Goal: Task Accomplishment & Management: Manage account settings

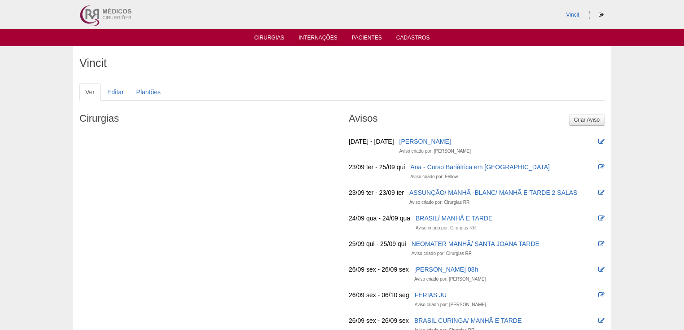
click at [310, 37] on link "Internações" at bounding box center [318, 39] width 39 height 8
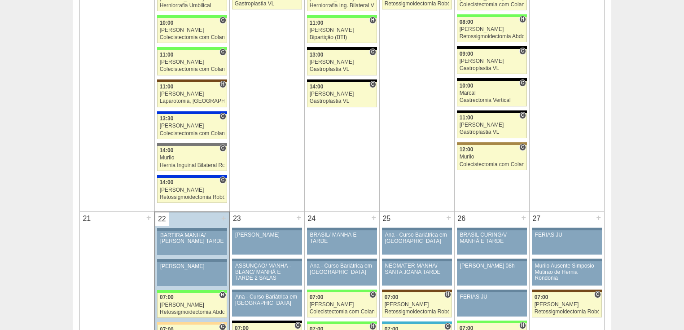
scroll to position [922, 0]
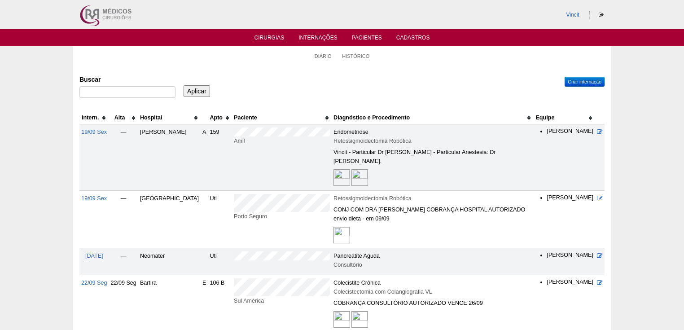
click at [268, 35] on link "Cirurgias" at bounding box center [270, 39] width 30 height 8
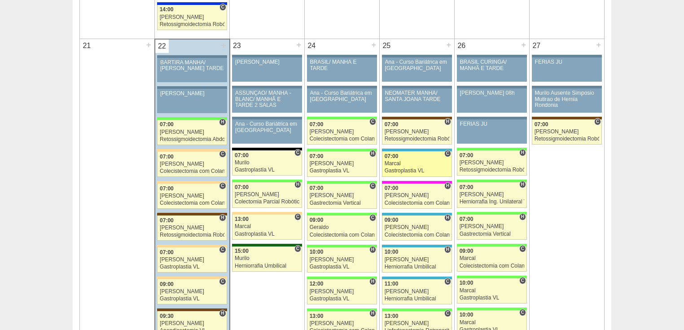
scroll to position [1437, 0]
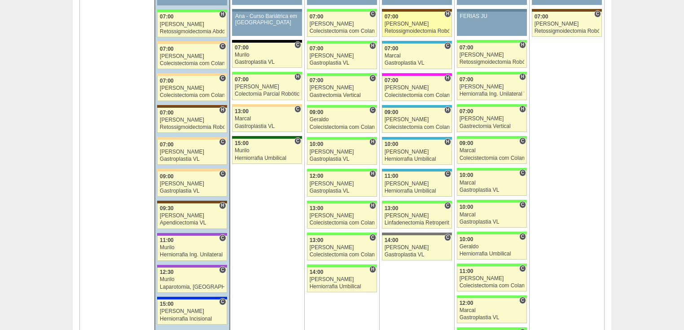
click at [425, 28] on div "Retossigmoidectomia Robótica" at bounding box center [417, 31] width 65 height 6
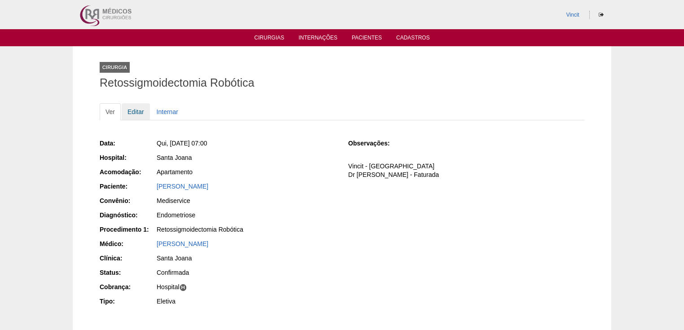
click at [140, 113] on link "Editar" at bounding box center [136, 111] width 28 height 17
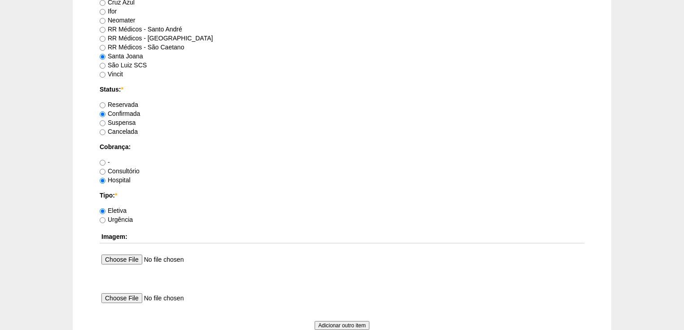
scroll to position [826, 0]
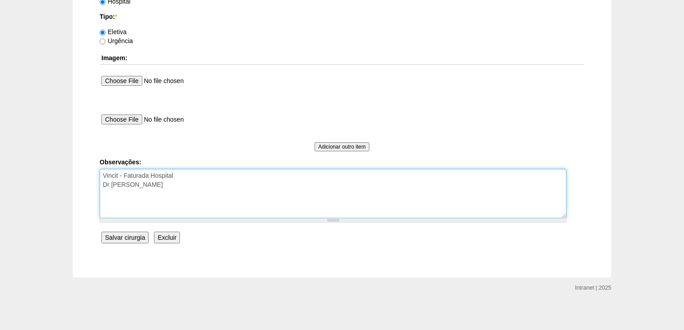
click at [179, 185] on textarea "Vincit - Faturada Hospital Dr [PERSON_NAME]" at bounding box center [333, 193] width 467 height 49
paste textarea "Materiais que vão ser disponibilizados seguem abaixo os demais negados. CODIGOS…"
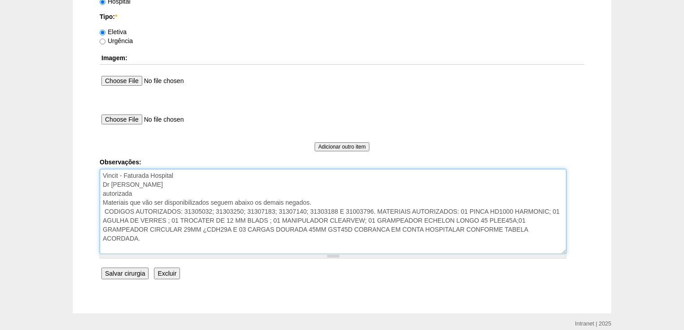
click at [134, 196] on textarea "Vincit - Faturada Hospital Dr Fabio - Sego - Faturada" at bounding box center [333, 211] width 467 height 85
click at [131, 190] on textarea "Vincit - Faturada Hospital Dr Fabio - Sego - Faturada" at bounding box center [333, 211] width 467 height 85
click at [188, 245] on textarea "Vincit - Faturada Hospital Dr Fabio - Sego - Faturada" at bounding box center [333, 211] width 467 height 85
type textarea "Vincit - Faturada Hospital Dr Fabio - Sego - Faturada autorização parcial Mater…"
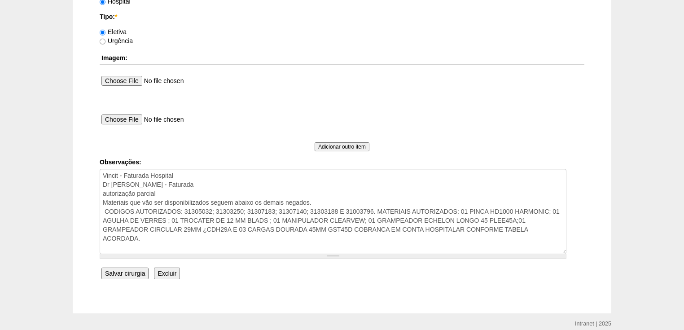
click at [121, 268] on input "Salvar cirurgia" at bounding box center [125, 274] width 47 height 12
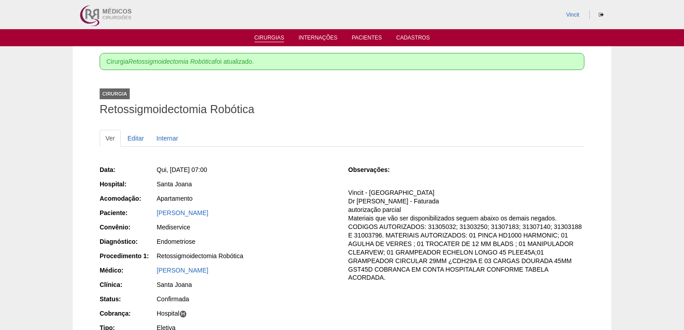
click at [268, 39] on link "Cirurgias" at bounding box center [270, 39] width 30 height 8
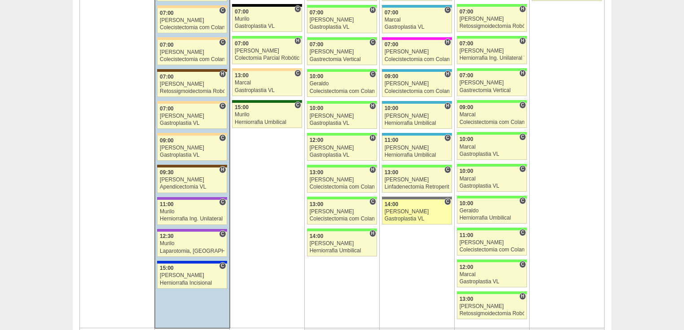
scroll to position [1365, 0]
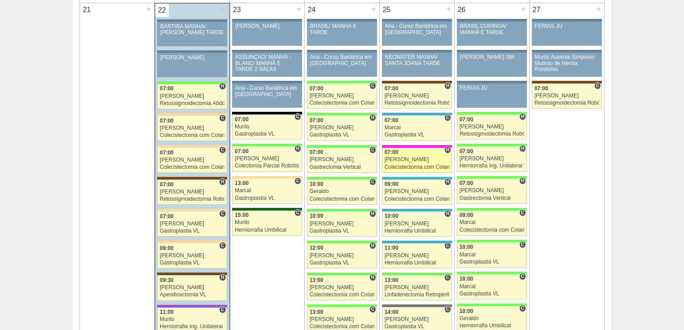
click at [405, 164] on div "Colecistectomia com Colangiografia VL" at bounding box center [417, 167] width 65 height 6
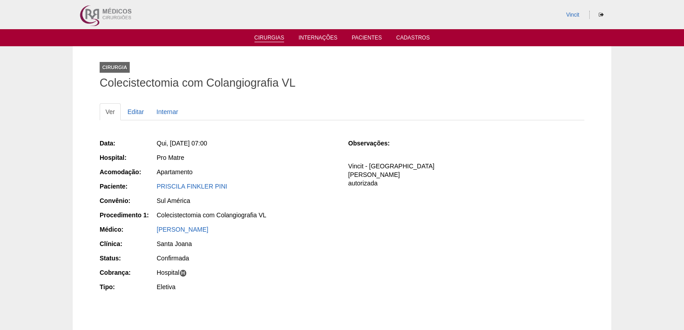
click at [275, 36] on link "Cirurgias" at bounding box center [270, 39] width 30 height 8
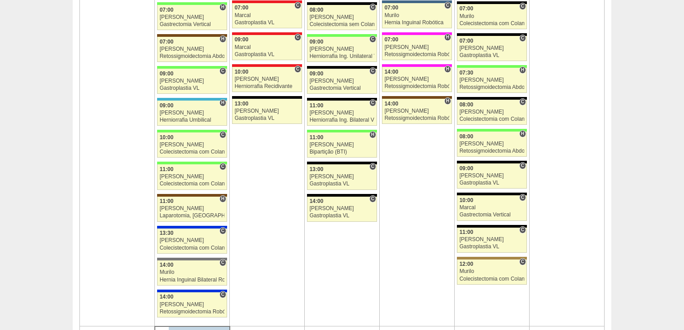
scroll to position [1258, 0]
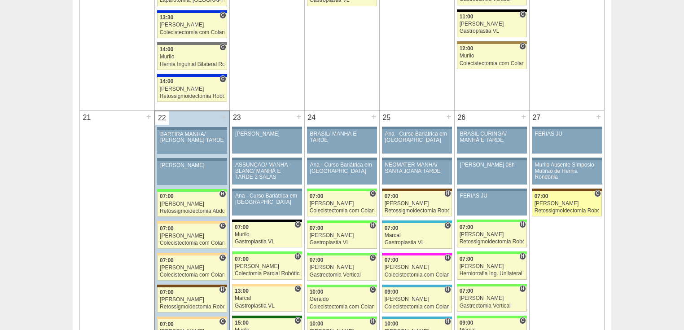
click at [550, 208] on div "Retossigmoidectomia Robótica" at bounding box center [567, 211] width 65 height 6
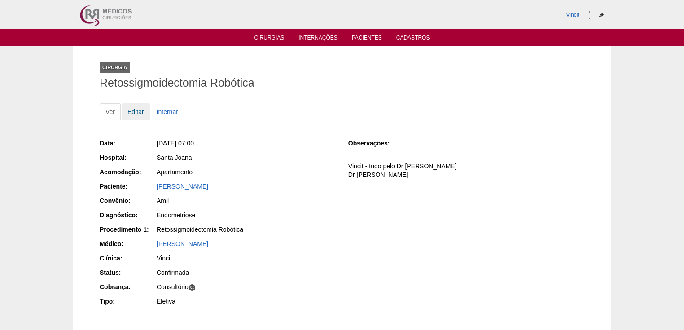
click at [137, 110] on link "Editar" at bounding box center [136, 111] width 28 height 17
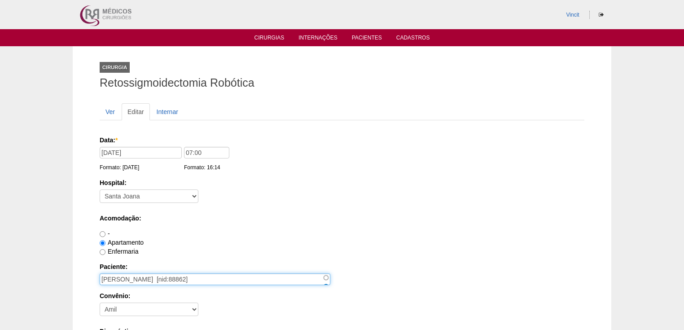
drag, startPoint x: 282, startPoint y: 278, endPoint x: 300, endPoint y: 278, distance: 18.9
click at [300, 278] on input "BIANCA COROLINE ELIAS DE SOUSA HORTINS [nid:88862]" at bounding box center [215, 280] width 231 height 12
drag, startPoint x: 245, startPoint y: 278, endPoint x: 96, endPoint y: 282, distance: 149.6
drag, startPoint x: 285, startPoint y: 277, endPoint x: 88, endPoint y: 277, distance: 196.7
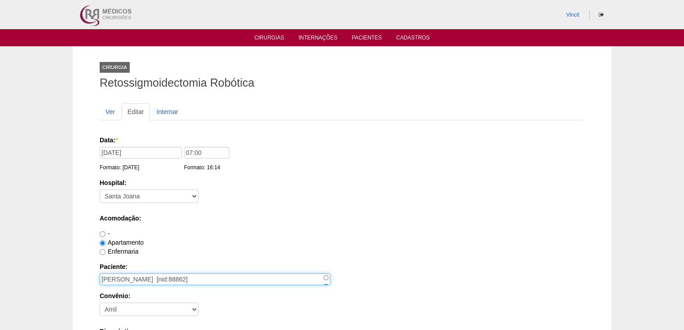
paste input "[PERSON_NAME]"
click at [135, 278] on input "[PERSON_NAME]" at bounding box center [215, 280] width 231 height 12
type input "BIANCA CAROLINE ELIAS DE SOUSA HORTINS"
click at [225, 308] on div "Convênio: - Nenhum - Abet Afresp Allianz Amil Blue Life Caasp Cabesp Caixa de P…" at bounding box center [342, 305] width 485 height 29
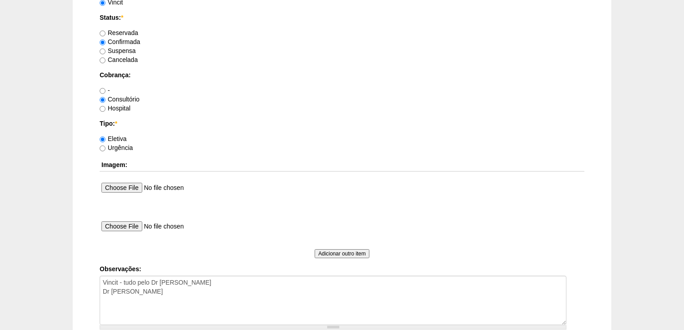
scroll to position [826, 0]
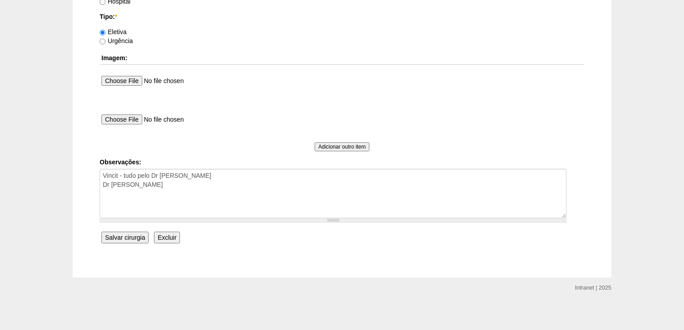
click at [119, 237] on input "Salvar cirurgia" at bounding box center [125, 238] width 47 height 12
